Goal: Information Seeking & Learning: Learn about a topic

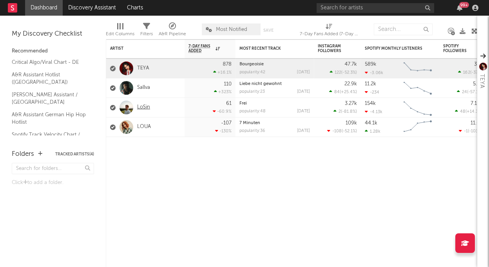
click at [144, 110] on link "LoSin" at bounding box center [143, 107] width 13 height 7
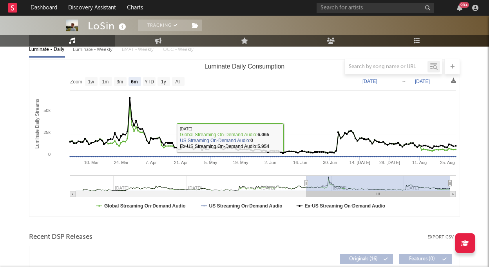
scroll to position [58, 0]
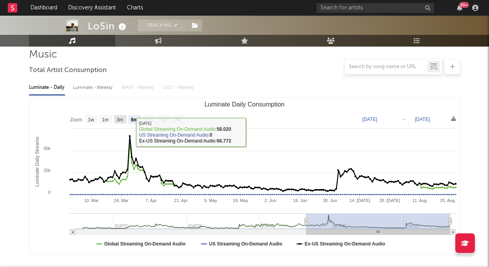
click at [117, 118] on text "3m" at bounding box center [120, 119] width 7 height 5
select select "3m"
type input "2025-05-28"
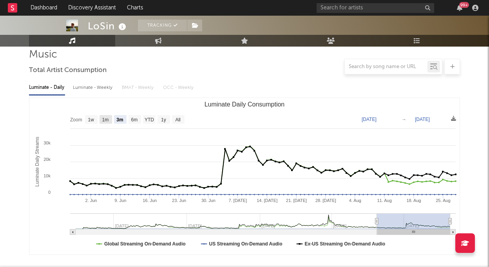
click at [105, 122] on text "1m" at bounding box center [105, 119] width 7 height 5
select select "1m"
type input "2025-07-28"
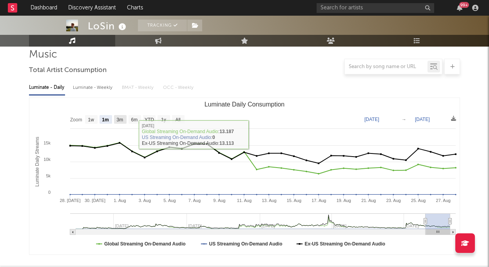
click at [123, 118] on text "3m" at bounding box center [120, 119] width 7 height 5
select select "3m"
type input "2025-05-28"
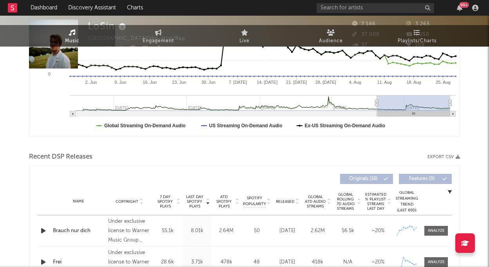
scroll to position [0, 0]
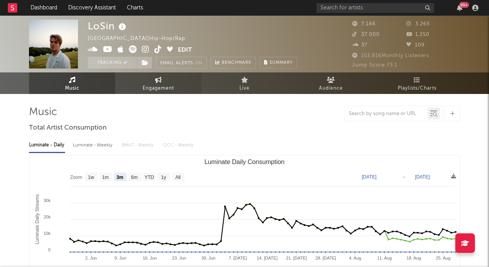
click at [161, 75] on link "Engagement" at bounding box center [158, 84] width 86 height 22
select select "1w"
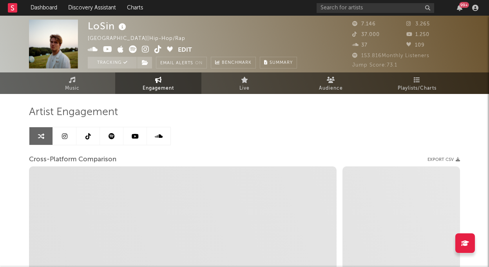
select select "1m"
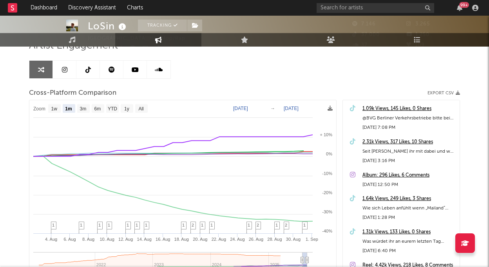
scroll to position [78, 0]
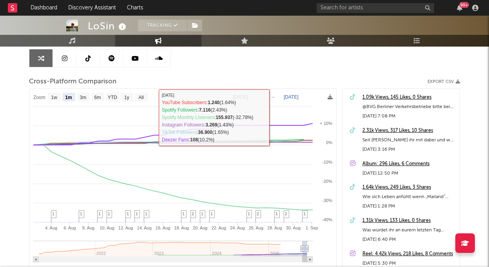
click at [69, 62] on link at bounding box center [65, 58] width 24 height 18
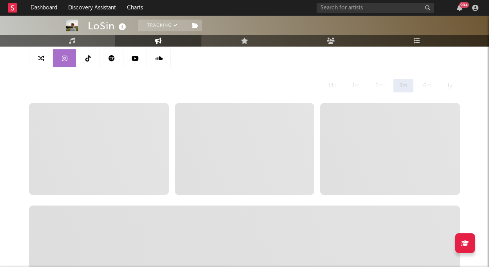
select select "6m"
